Goal: Contribute content: Add original content to the website for others to see

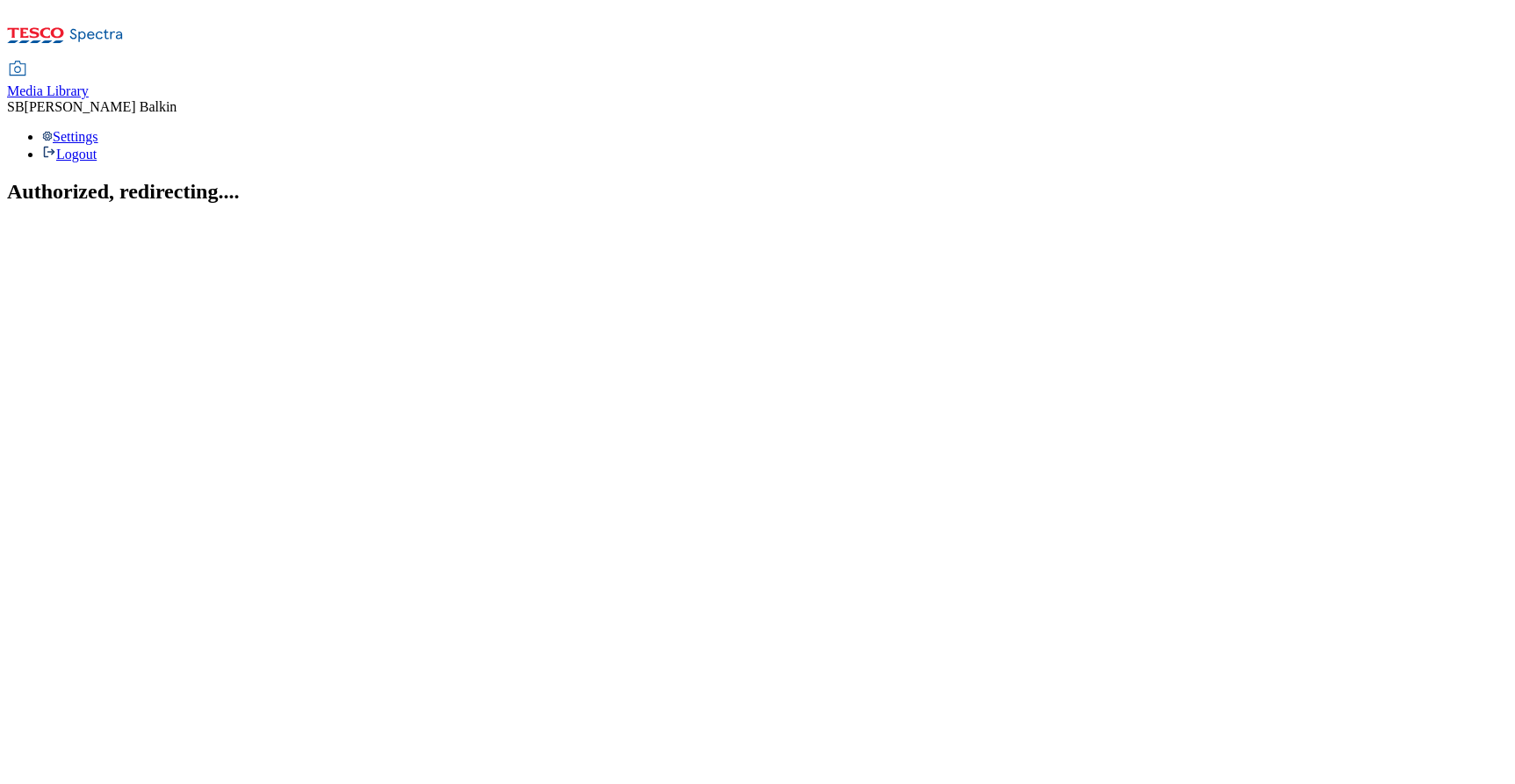
click at [89, 84] on span "Media Library" at bounding box center [47, 91] width 82 height 14
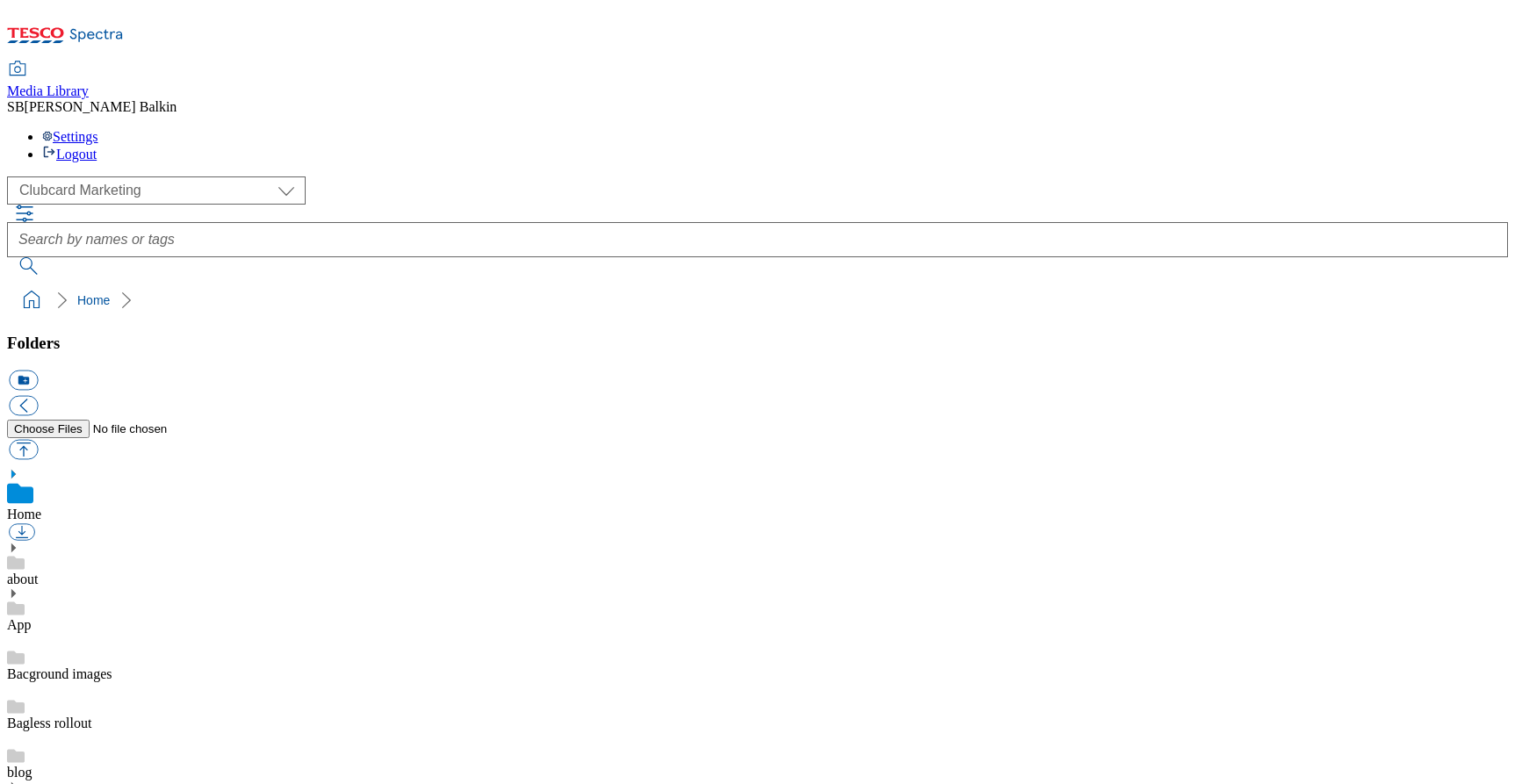
scroll to position [3, 0]
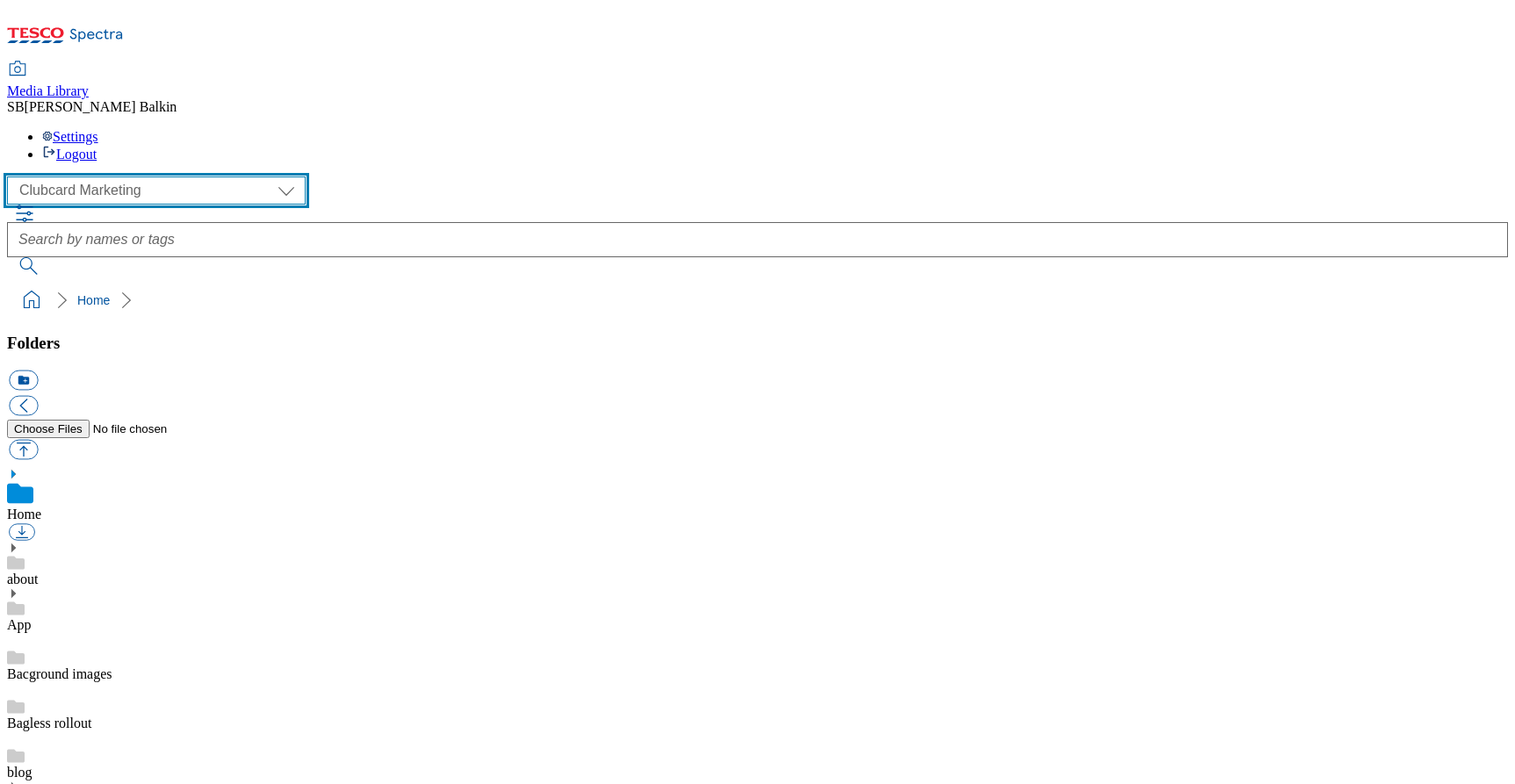
click at [122, 176] on select "Clubcard Marketing Dotcom UK FnF Stores GHS Marketing [GEOGRAPHIC_DATA] GHS Pro…" at bounding box center [156, 190] width 299 height 28
select select "flare-ghs-mktg"
click at [13, 176] on select "Clubcard Marketing Dotcom UK FnF Stores GHS Marketing [GEOGRAPHIC_DATA] GHS Pro…" at bounding box center [156, 190] width 299 height 28
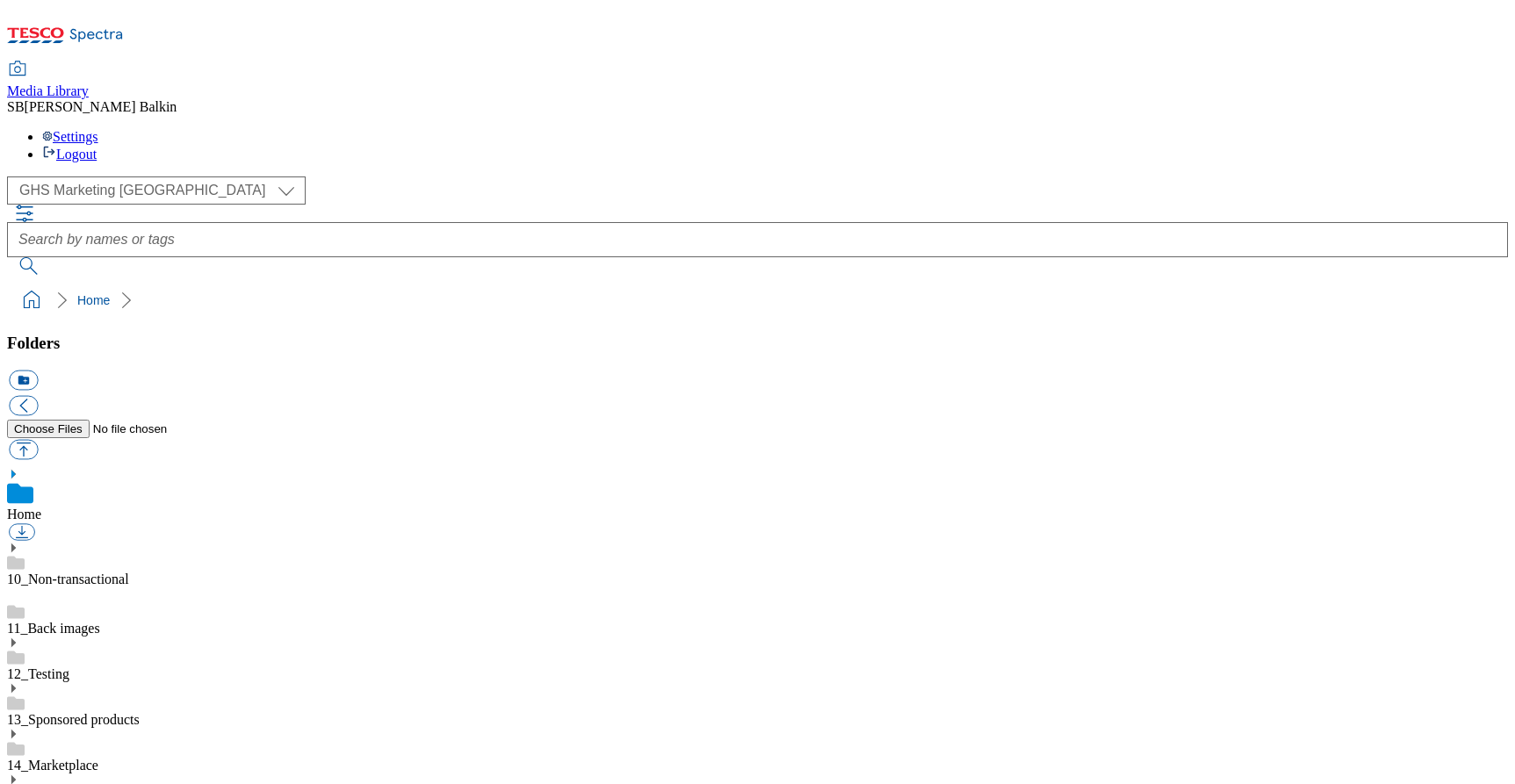
click at [19, 773] on icon at bounding box center [13, 779] width 13 height 13
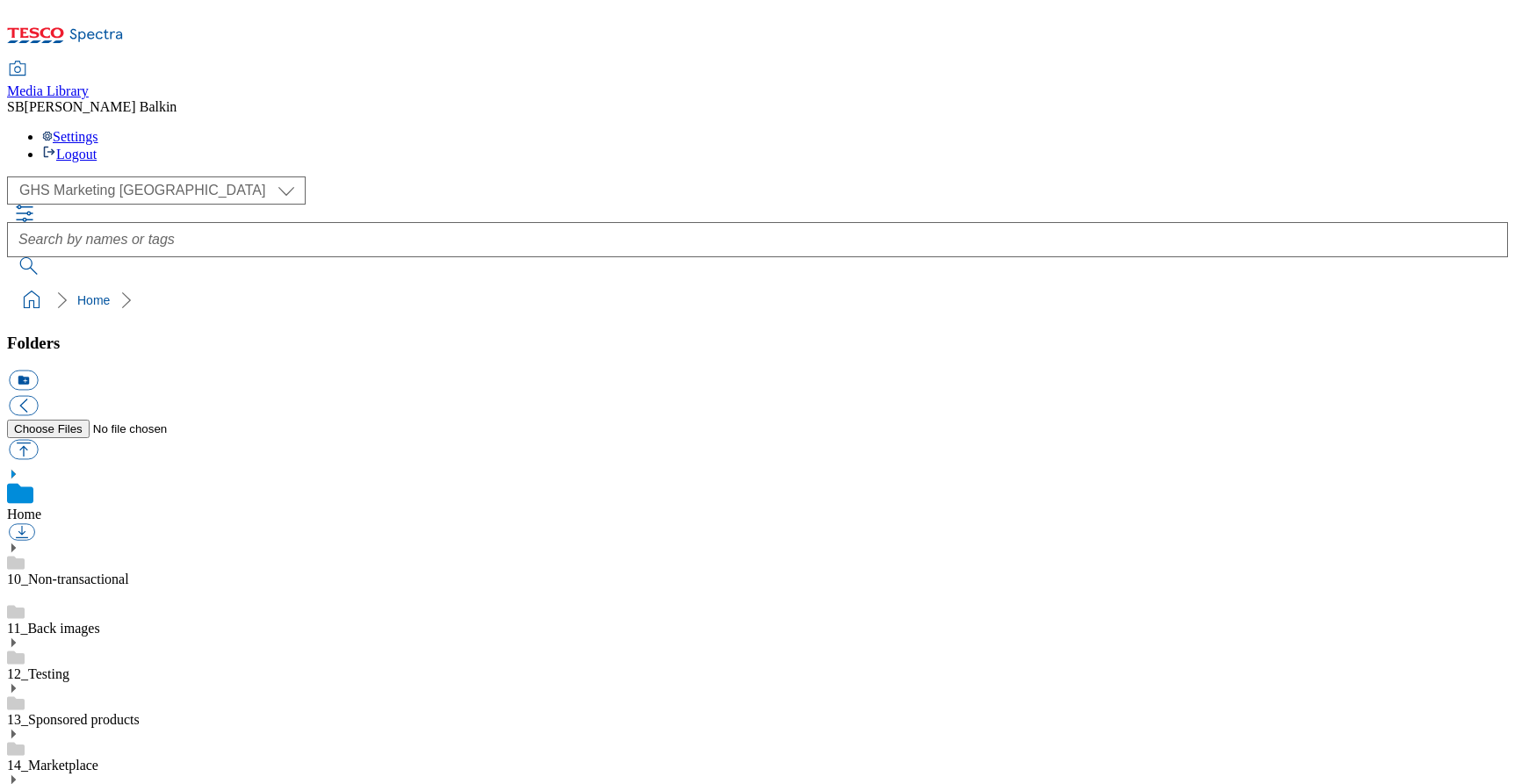
scroll to position [849, 0]
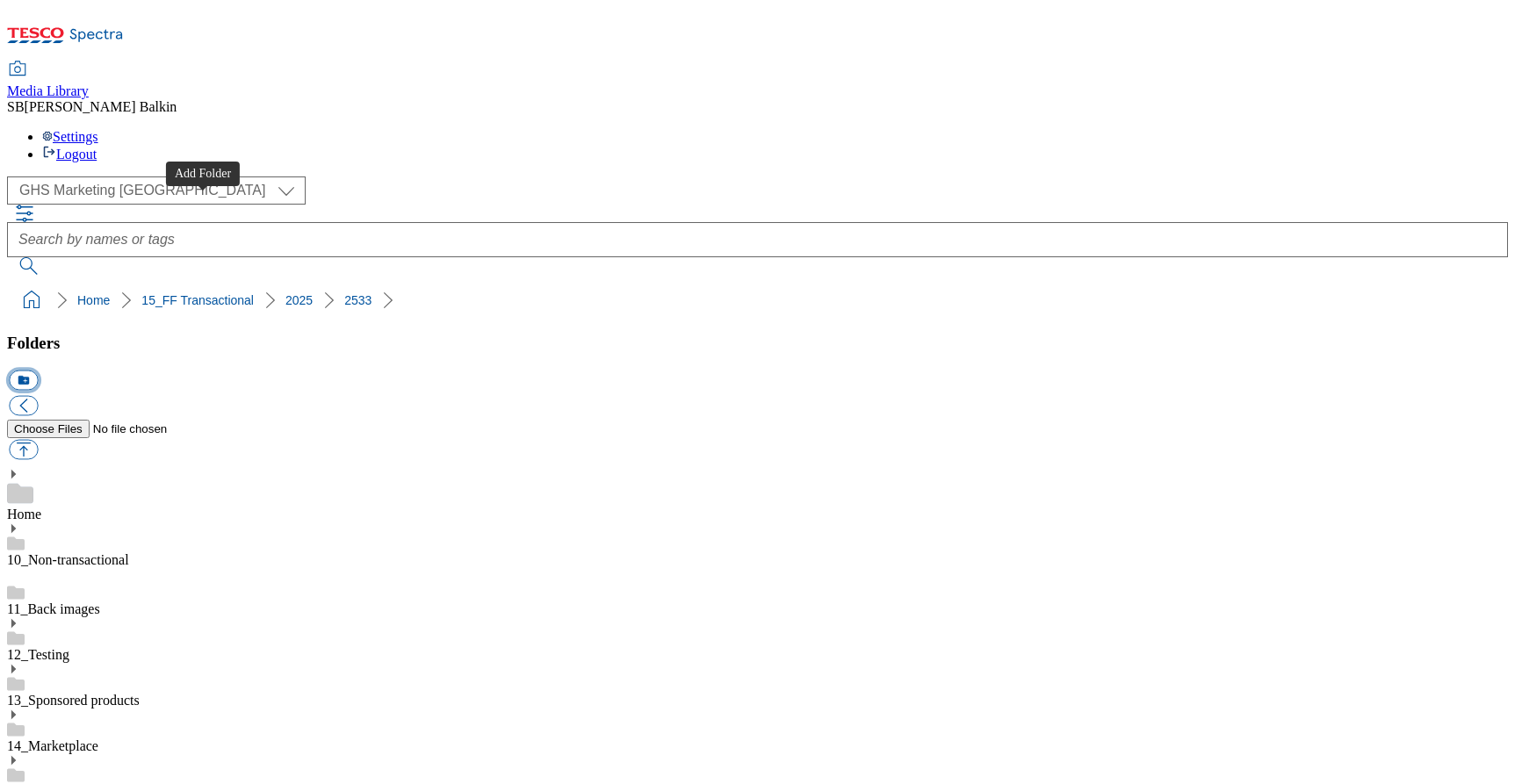
click at [38, 371] on button "icon_new_folder" at bounding box center [23, 380] width 29 height 20
type input "Burgandy BL"
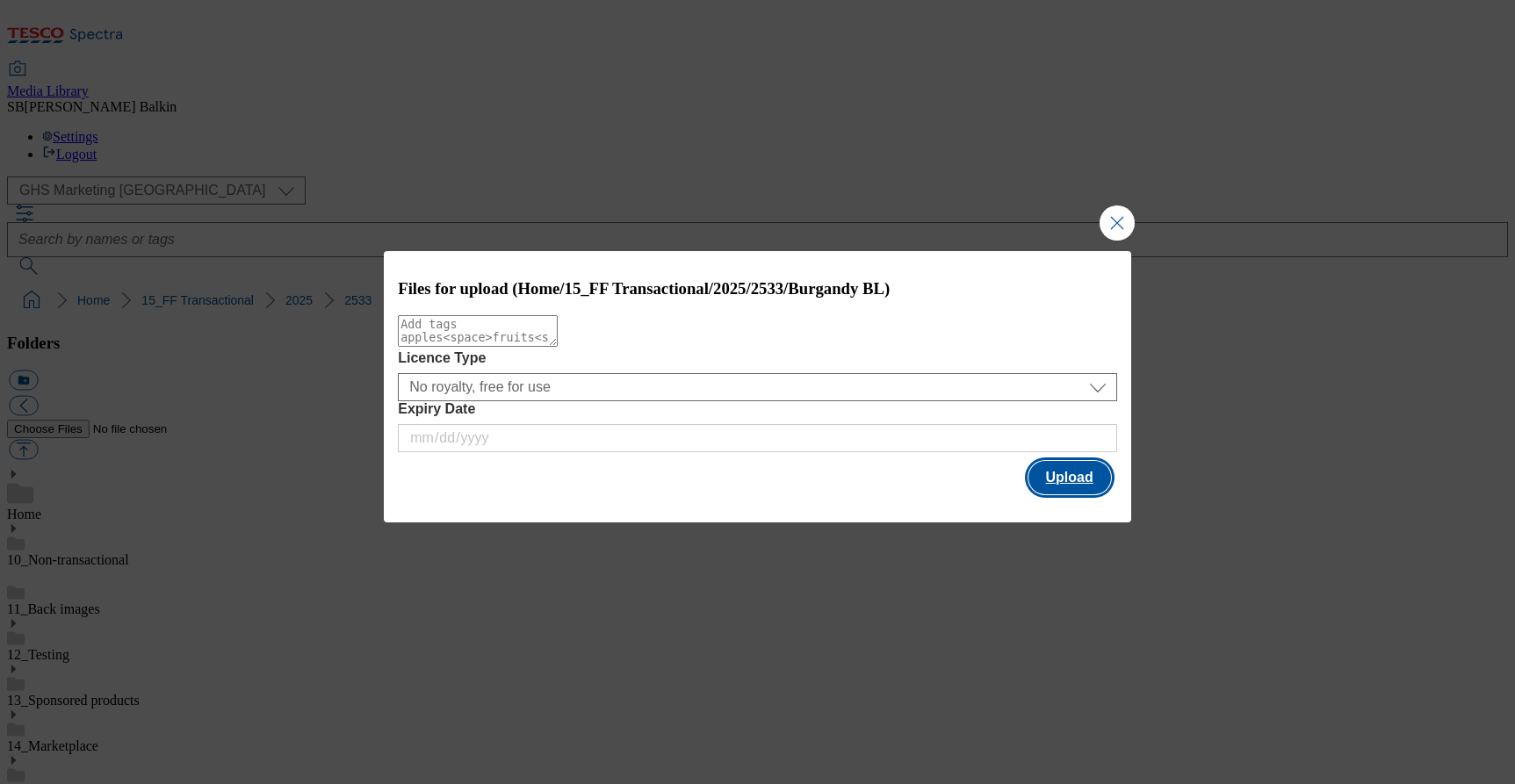
click at [1096, 492] on button "Upload" at bounding box center [1070, 477] width 83 height 34
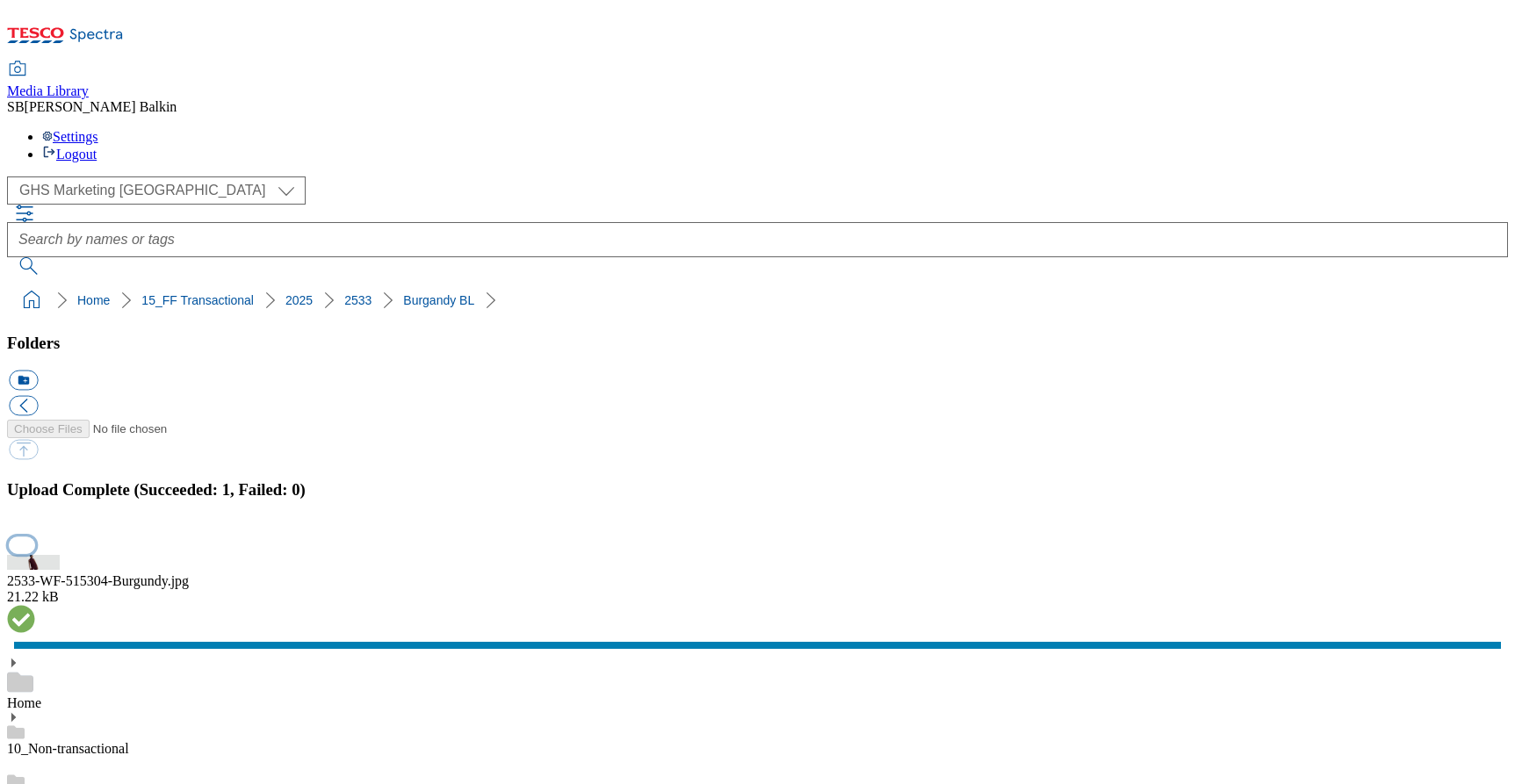
click at [35, 536] on button "button" at bounding box center [21, 544] width 26 height 16
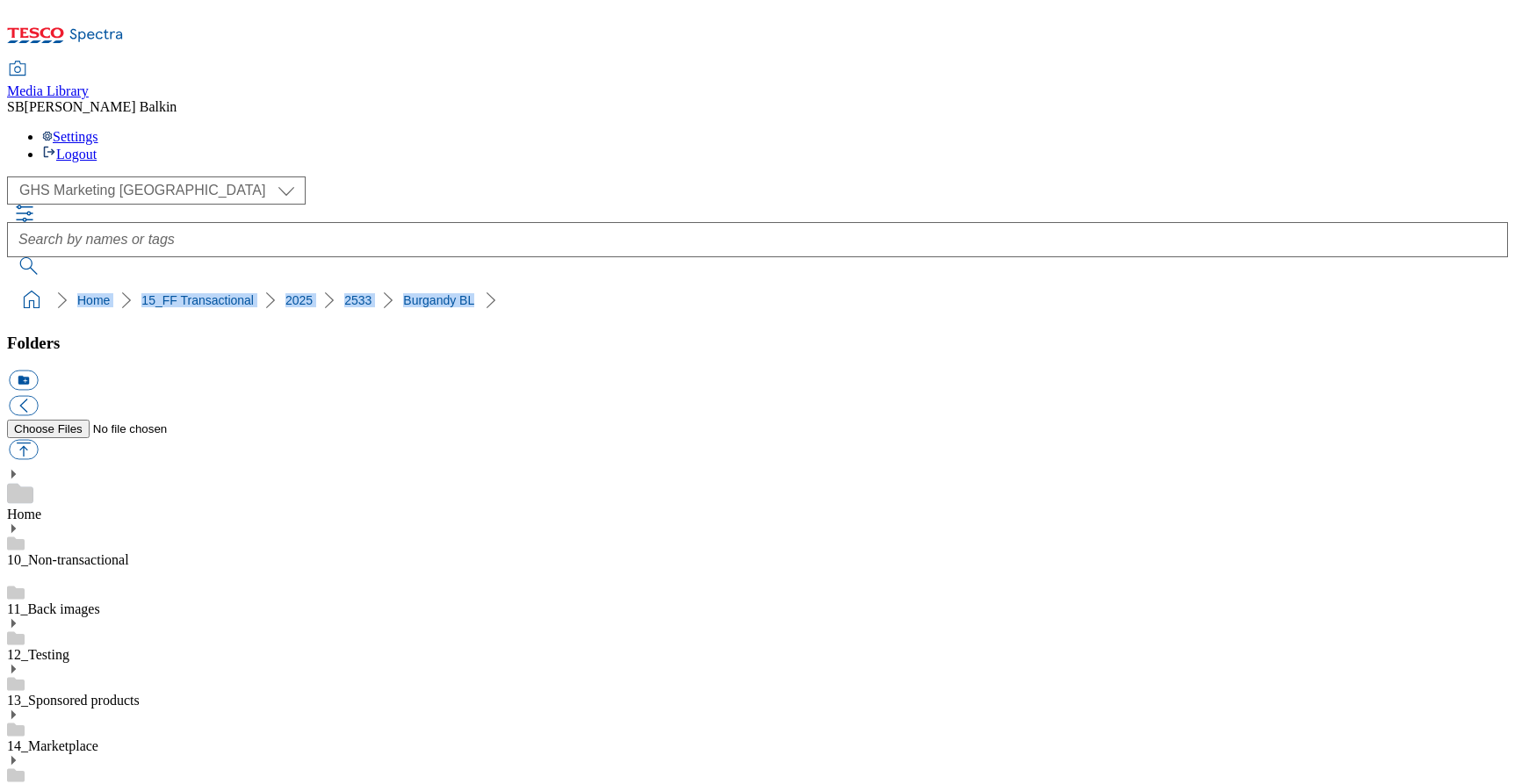
drag, startPoint x: 9, startPoint y: 164, endPoint x: 431, endPoint y: 171, distance: 422.1
click at [431, 283] on nav "Home 15_FF Transactional 2025 2533 Burgandy BL" at bounding box center [758, 300] width 1502 height 34
copy ol "Home 15_FF Transactional 2025 2533 Burgandy BL"
